Goal: Information Seeking & Learning: Find specific fact

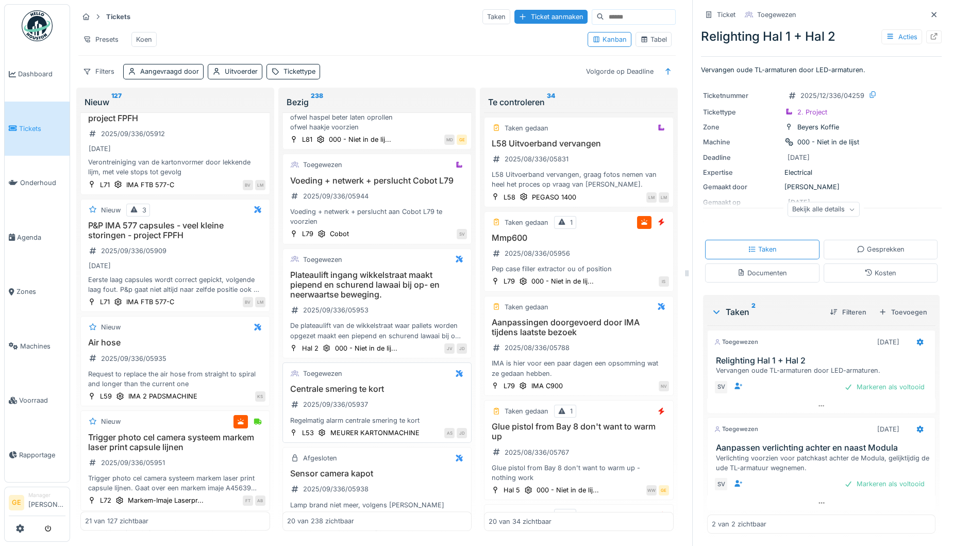
scroll to position [450, 0]
click at [44, 395] on span "Voorraad" at bounding box center [42, 400] width 46 height 10
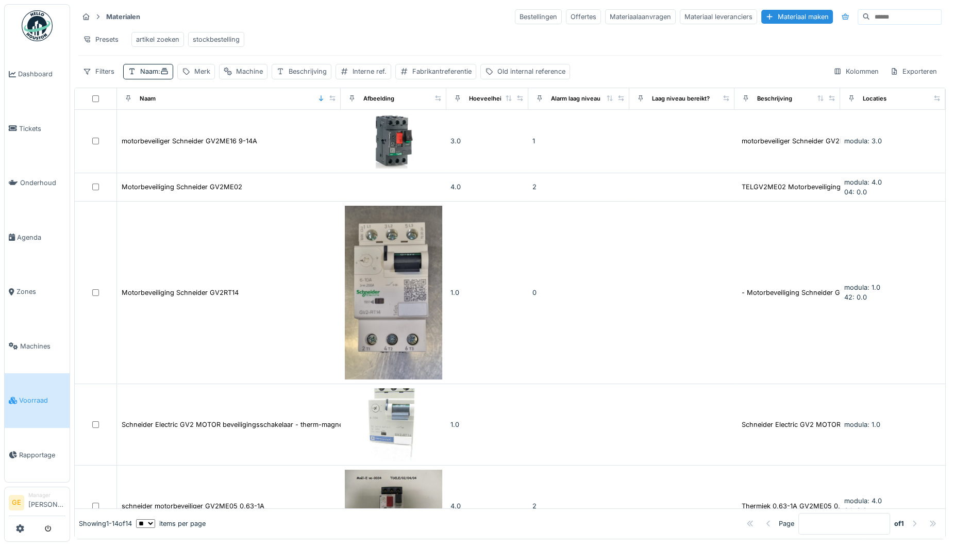
click at [156, 40] on div "artikel zoeken" at bounding box center [157, 40] width 43 height 10
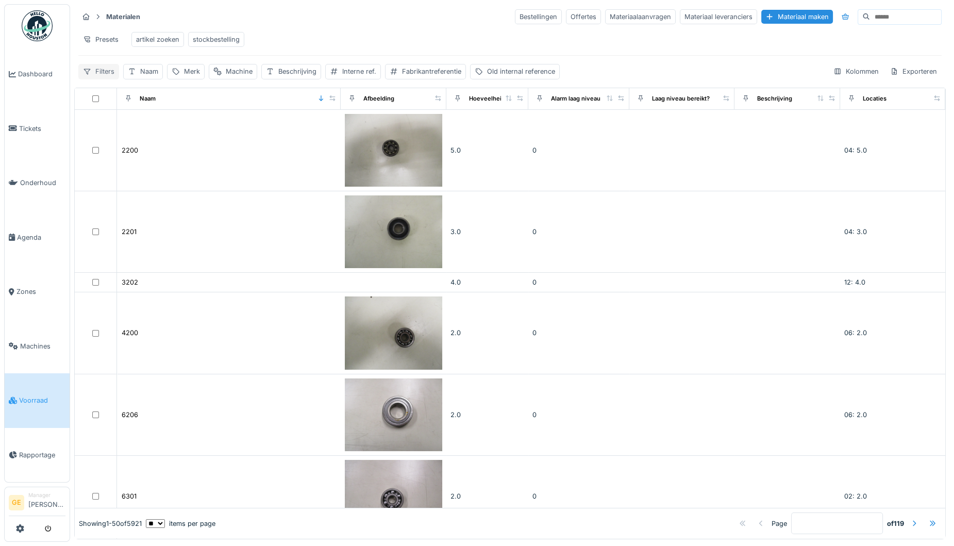
click at [95, 79] on div "Filters" at bounding box center [98, 71] width 41 height 15
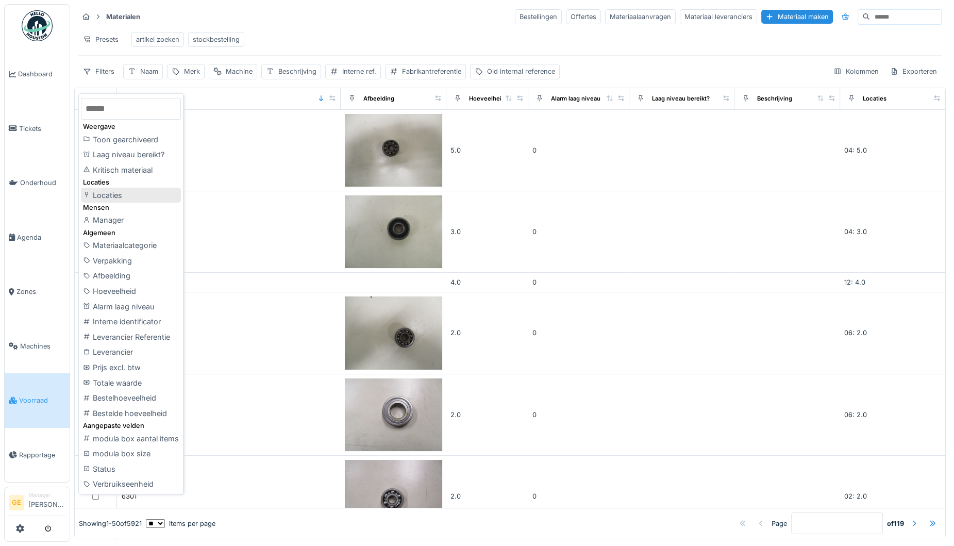
click at [106, 198] on div "Locaties" at bounding box center [131, 195] width 100 height 15
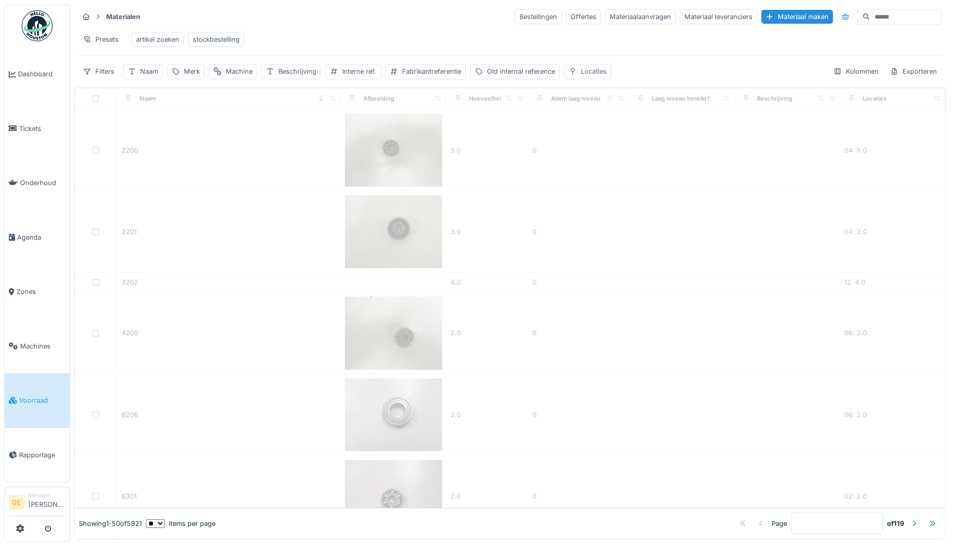
click at [587, 76] on div "Locaties" at bounding box center [594, 71] width 26 height 10
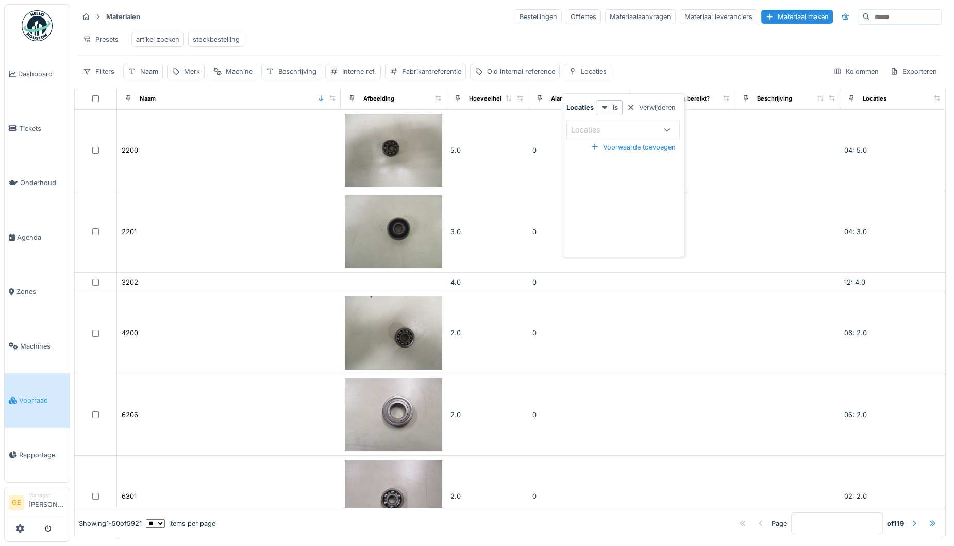
click at [602, 127] on div "Locaties" at bounding box center [593, 129] width 44 height 11
type input "***"
click at [594, 206] on div "modula" at bounding box center [623, 207] width 111 height 11
type input "*****"
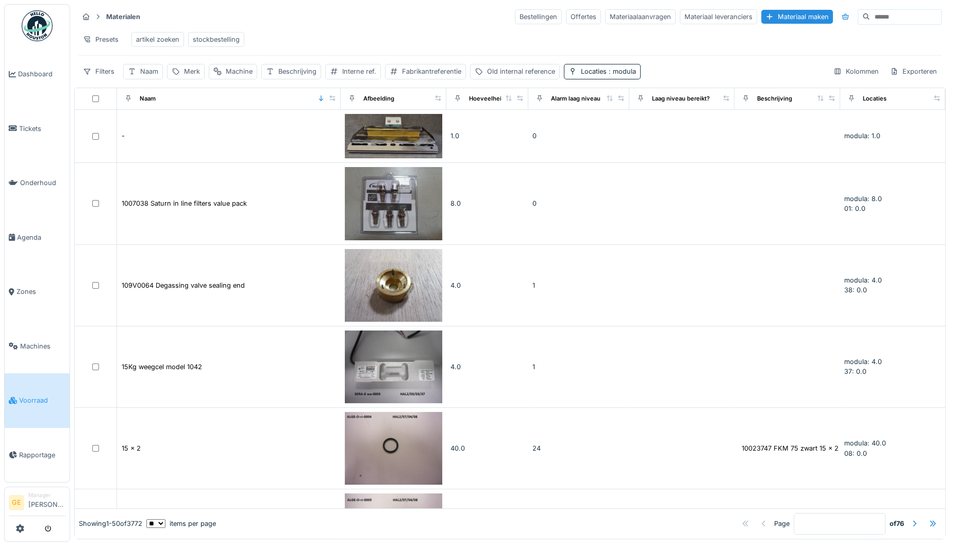
click at [659, 39] on div "Presets artikel zoeken stockbestelling" at bounding box center [509, 39] width 863 height 23
click at [631, 75] on span ": modula" at bounding box center [620, 71] width 29 height 8
click at [607, 129] on icon at bounding box center [606, 129] width 9 height 7
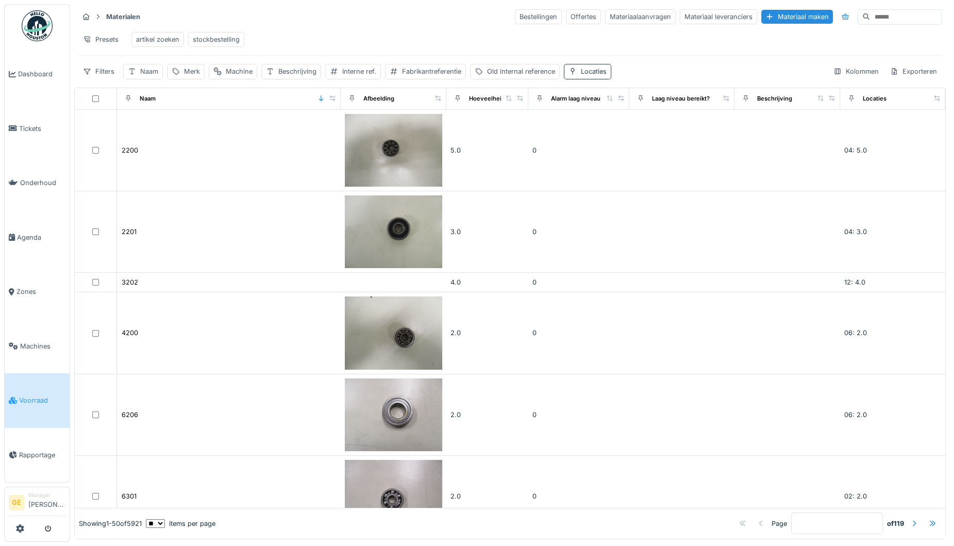
click at [593, 76] on div "Locaties" at bounding box center [594, 71] width 26 height 10
click at [602, 131] on div "Locaties" at bounding box center [593, 129] width 44 height 11
click at [598, 157] on input at bounding box center [623, 160] width 115 height 22
type input "****"
click at [596, 212] on div "modula" at bounding box center [623, 207] width 111 height 11
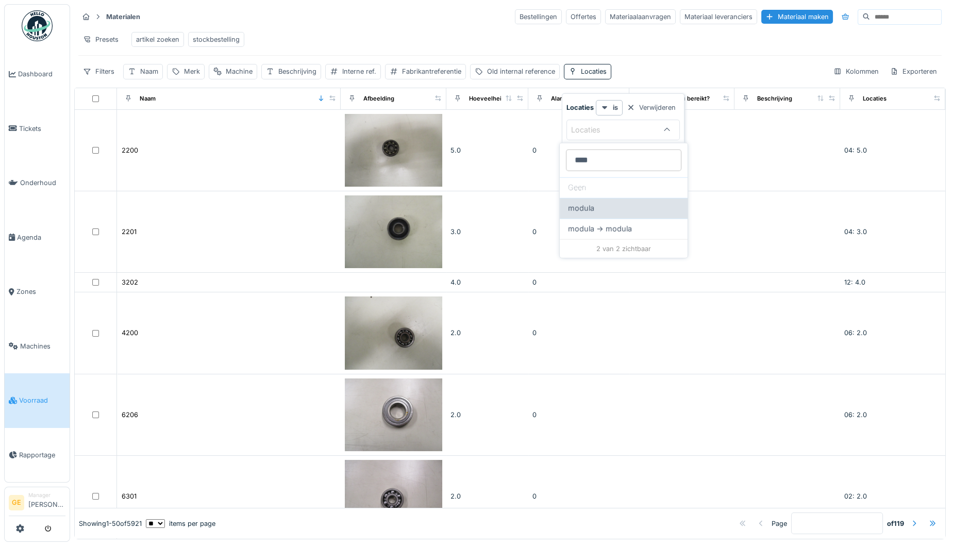
type input "*****"
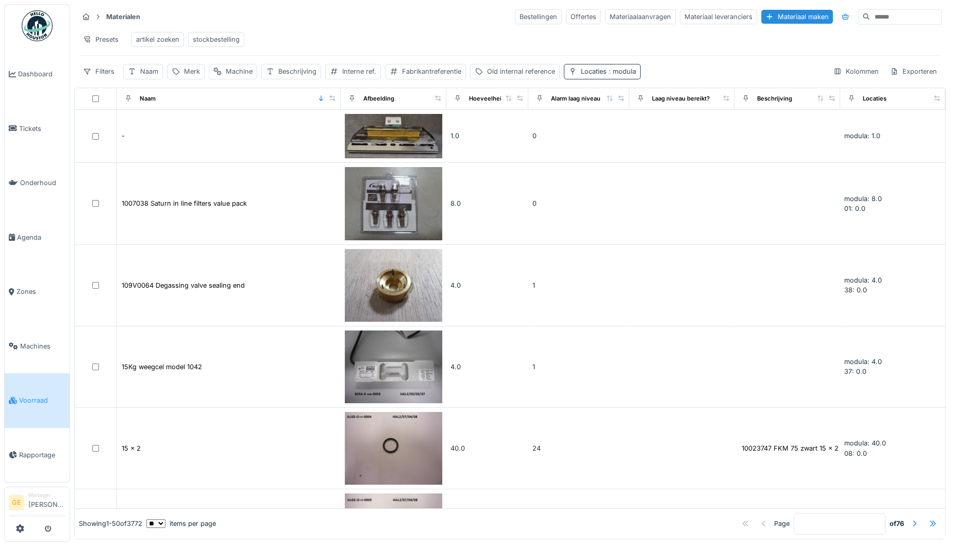
click at [626, 75] on span ": modula" at bounding box center [620, 71] width 29 height 8
click at [606, 130] on icon at bounding box center [606, 129] width 9 height 7
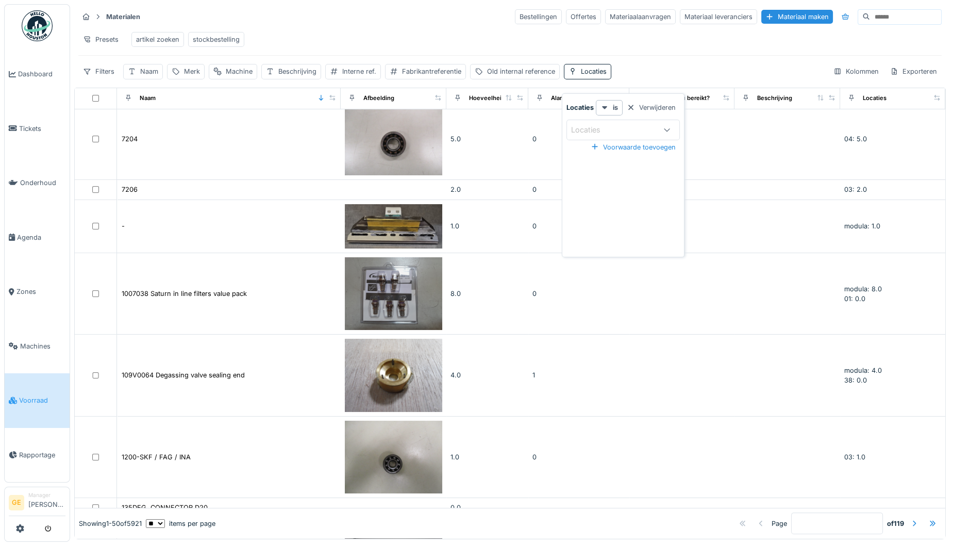
scroll to position [322, 0]
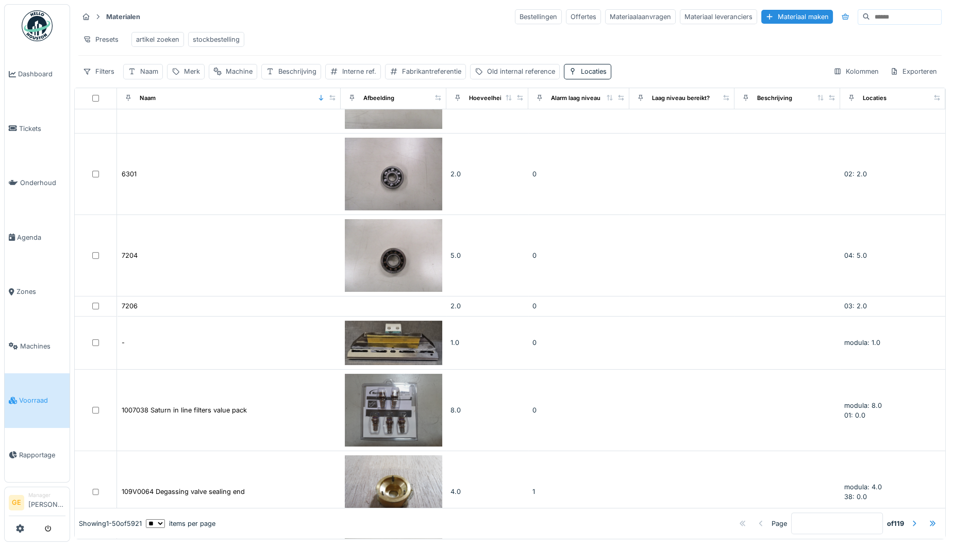
click at [533, 49] on div "Presets artikel zoeken stockbestelling" at bounding box center [509, 39] width 863 height 23
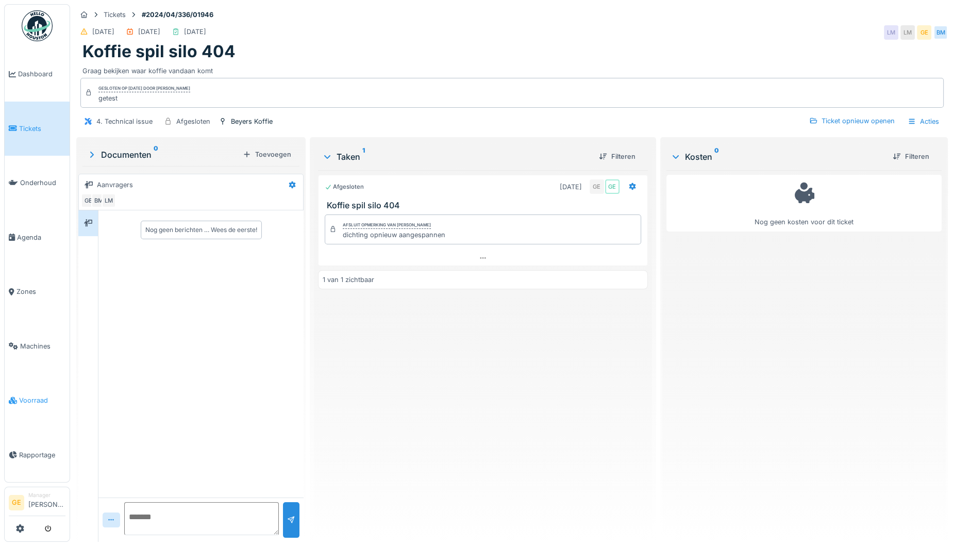
click at [31, 395] on span "Voorraad" at bounding box center [42, 400] width 46 height 10
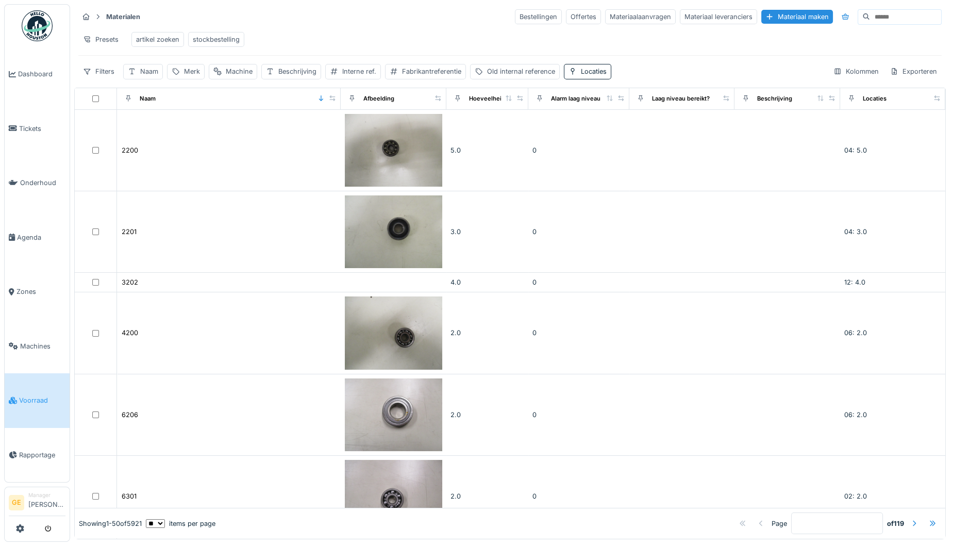
click at [152, 42] on div "artikel zoeken" at bounding box center [157, 40] width 43 height 10
click at [870, 17] on input at bounding box center [905, 17] width 71 height 14
type input "**"
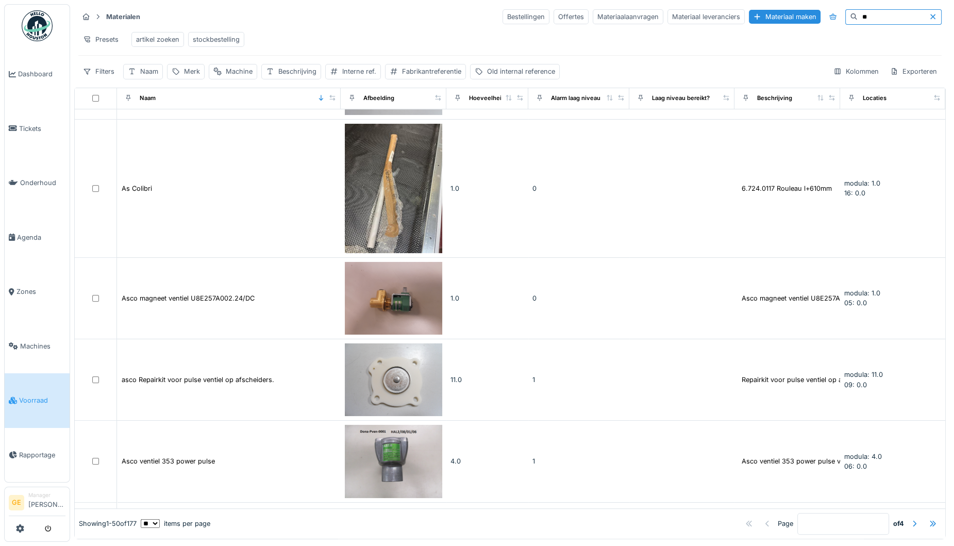
scroll to position [515, 0]
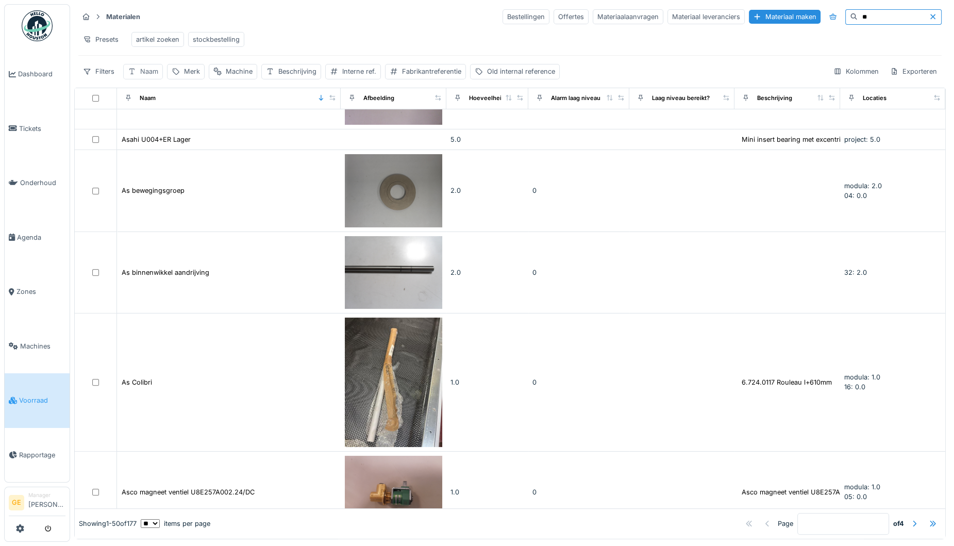
click at [152, 76] on div "Naam" at bounding box center [149, 71] width 18 height 10
click at [168, 134] on input "Naam" at bounding box center [180, 131] width 105 height 22
type input "**"
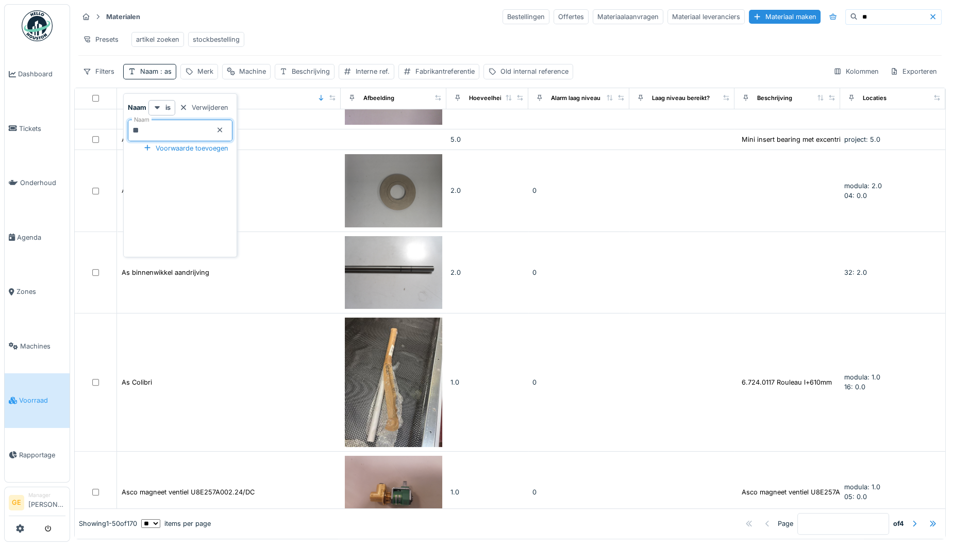
click at [384, 39] on div "Presets artikel zoeken stockbestelling" at bounding box center [509, 39] width 863 height 23
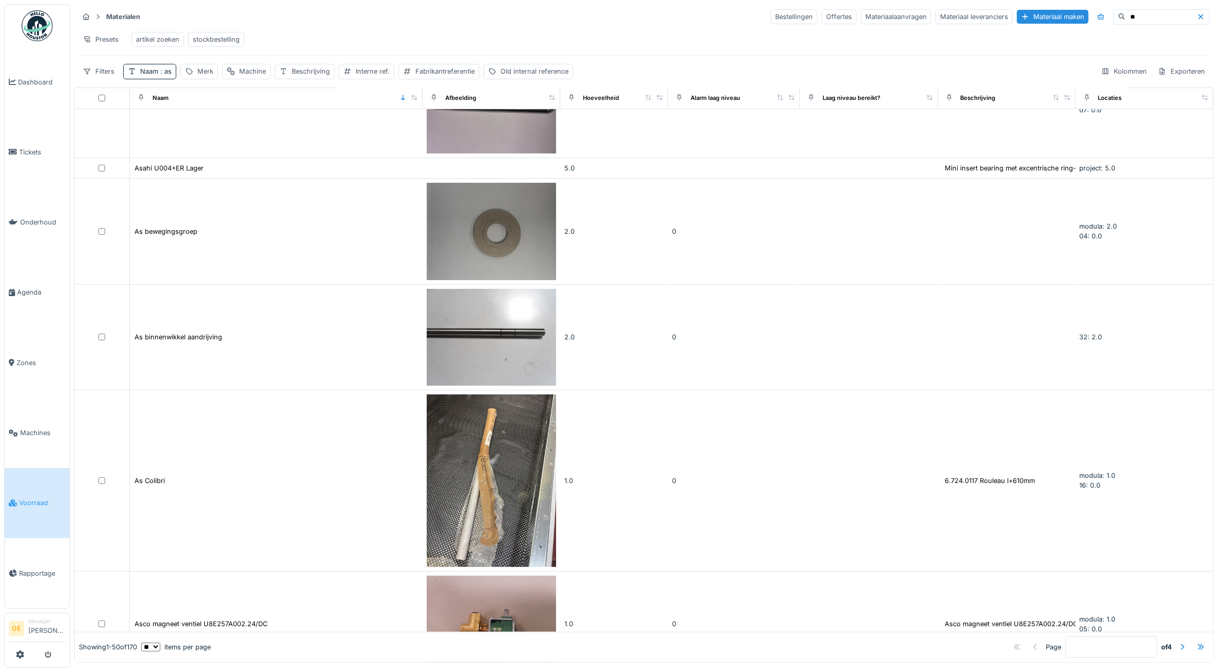
scroll to position [644, 0]
click at [308, 76] on div "Beschrijving" at bounding box center [311, 71] width 38 height 10
click at [306, 130] on label "Beschrijving" at bounding box center [309, 131] width 51 height 12
click at [306, 130] on input "Beschrijving" at bounding box center [343, 132] width 126 height 22
type input "*********"
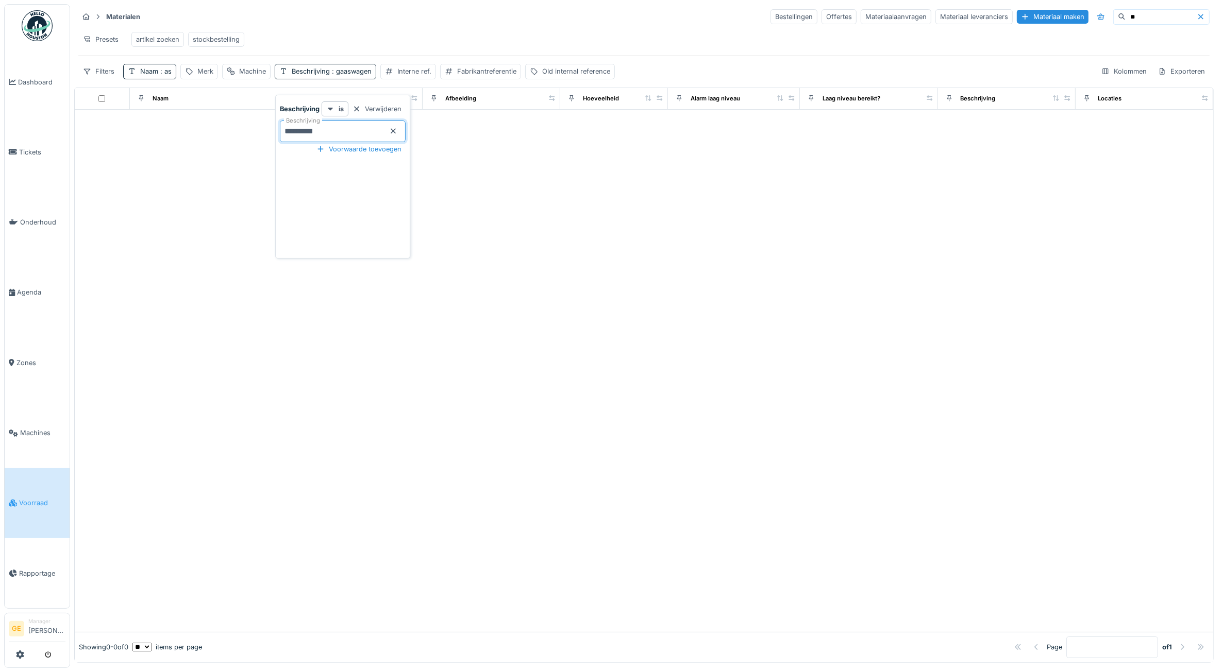
scroll to position [0, 0]
click at [150, 76] on div "Naam : as" at bounding box center [155, 71] width 31 height 10
click at [223, 132] on icon at bounding box center [220, 131] width 5 height 5
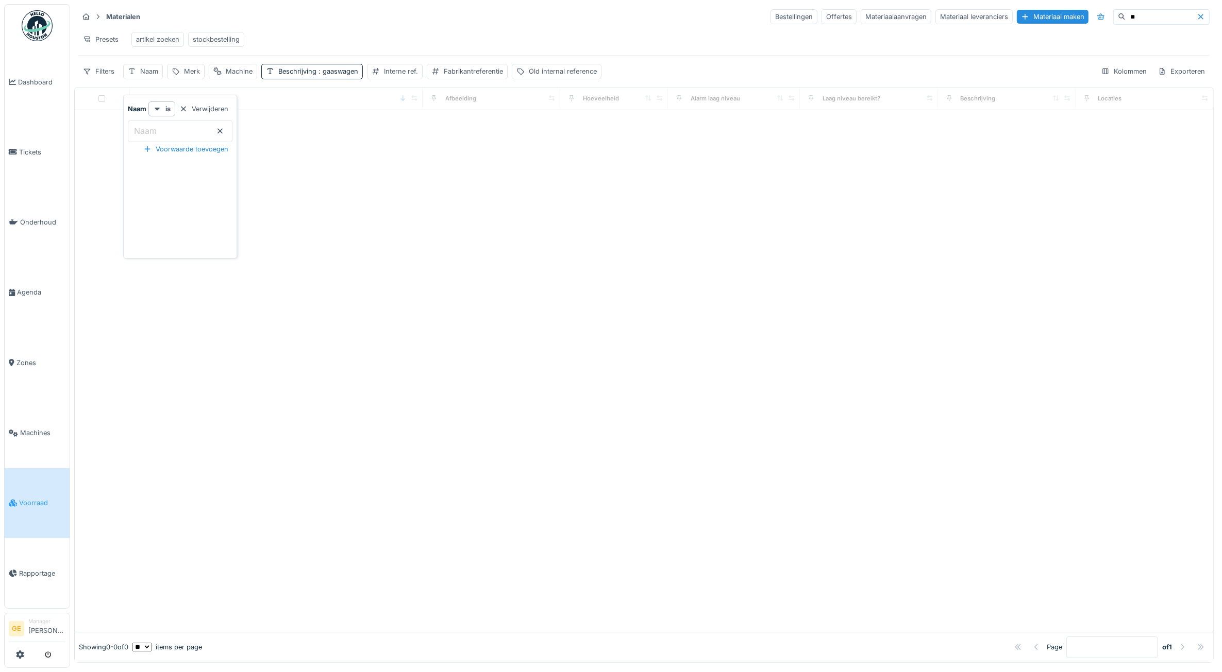
click at [331, 40] on div "Presets artikel zoeken stockbestelling" at bounding box center [643, 39] width 1131 height 23
